Goal: Navigation & Orientation: Understand site structure

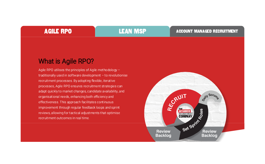
scroll to position [377, 0]
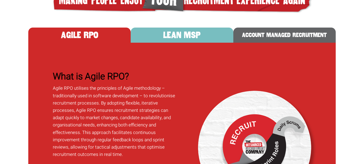
scroll to position [0, 0]
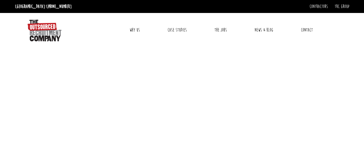
click at [133, 29] on link "Why Us" at bounding box center [135, 29] width 18 height 13
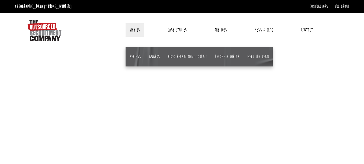
click at [77, 39] on div at bounding box center [64, 29] width 74 height 23
